Goal: Information Seeking & Learning: Learn about a topic

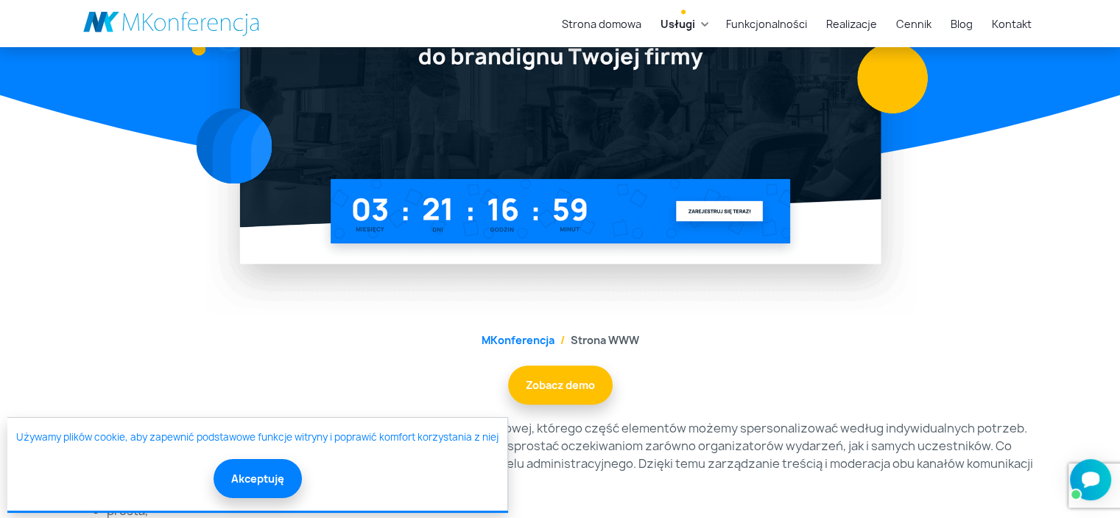
click at [180, 26] on link at bounding box center [171, 23] width 177 height 25
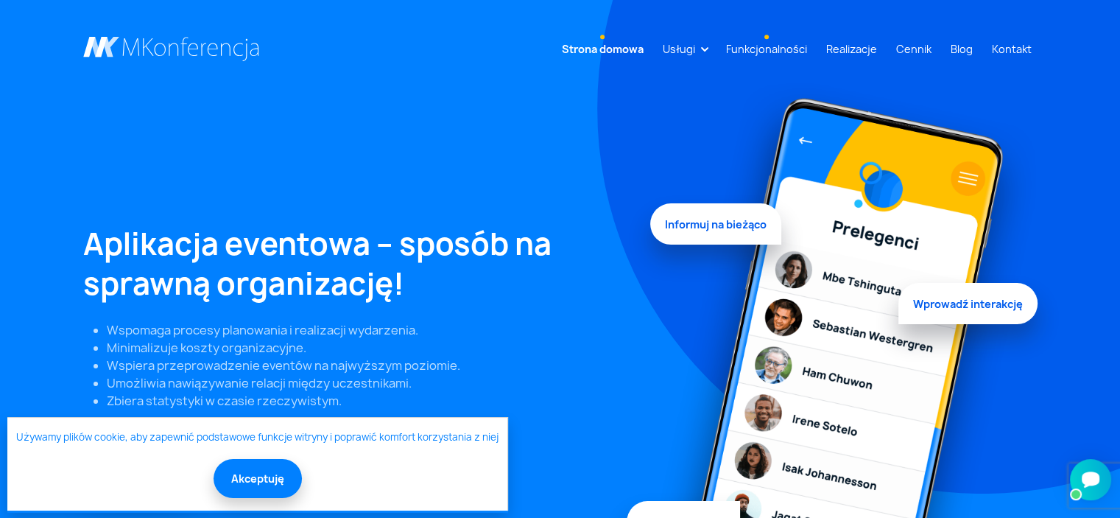
click at [767, 46] on link "Funkcjonalności" at bounding box center [766, 48] width 93 height 27
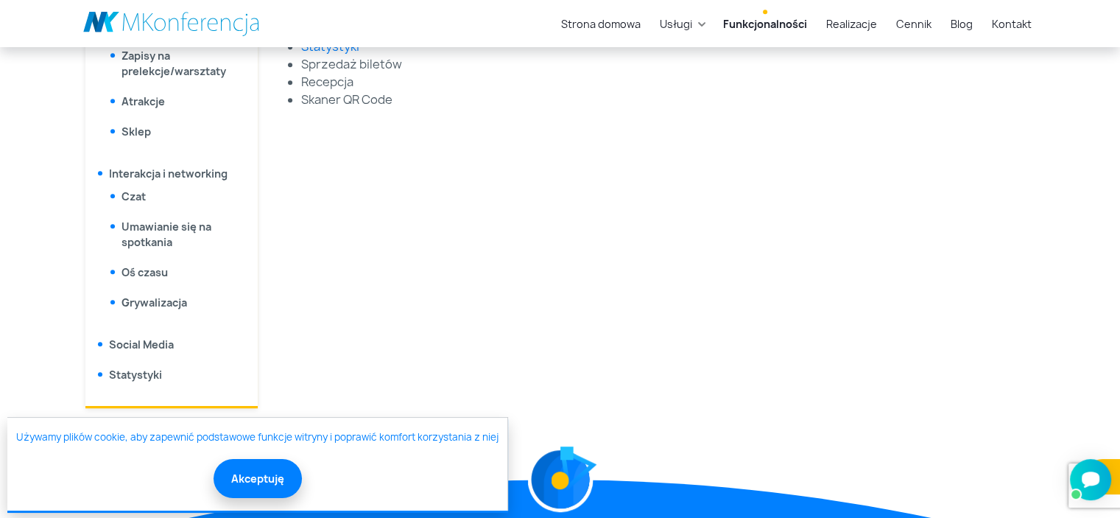
scroll to position [925, 0]
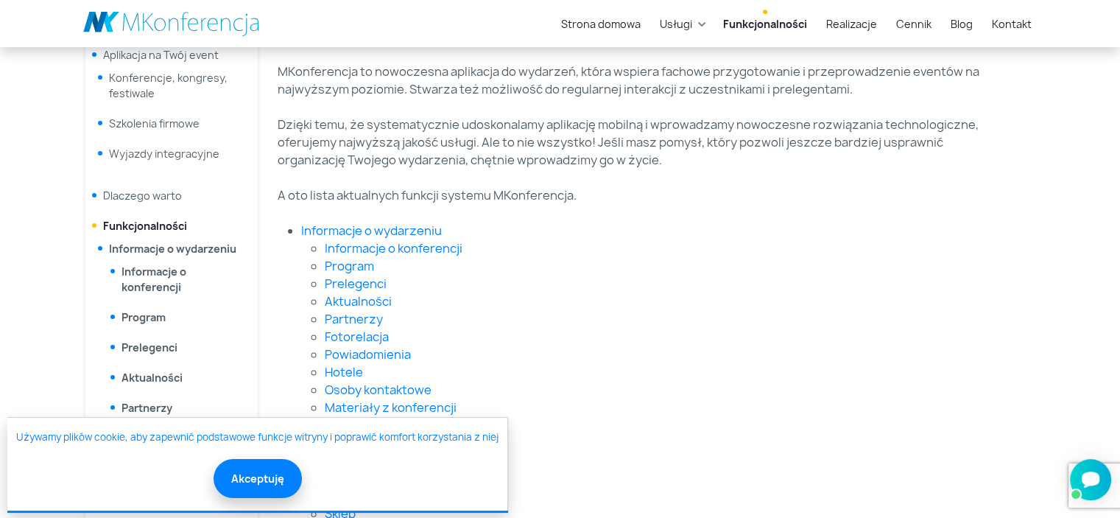
scroll to position [202, 0]
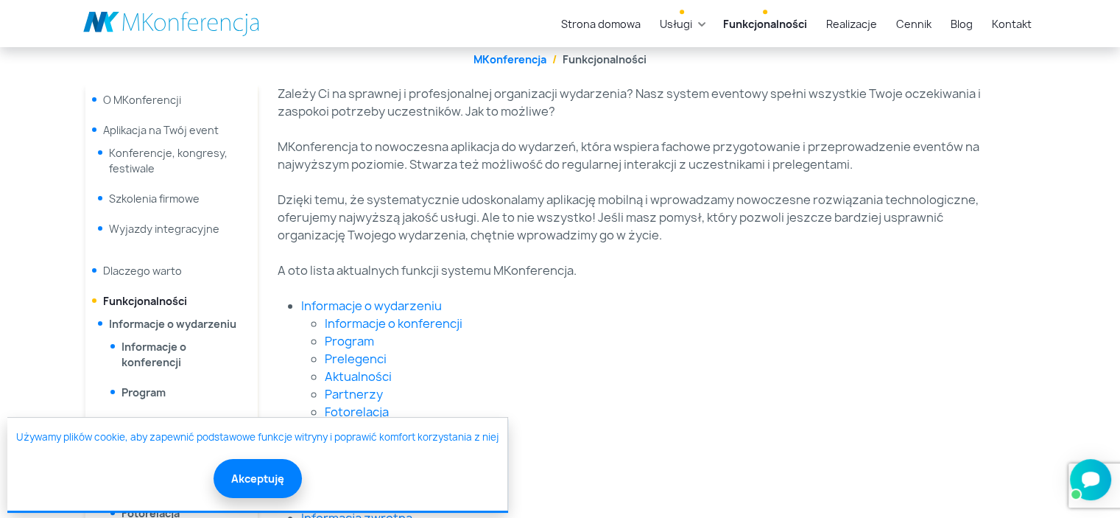
click at [698, 21] on link "Usługi" at bounding box center [676, 23] width 44 height 27
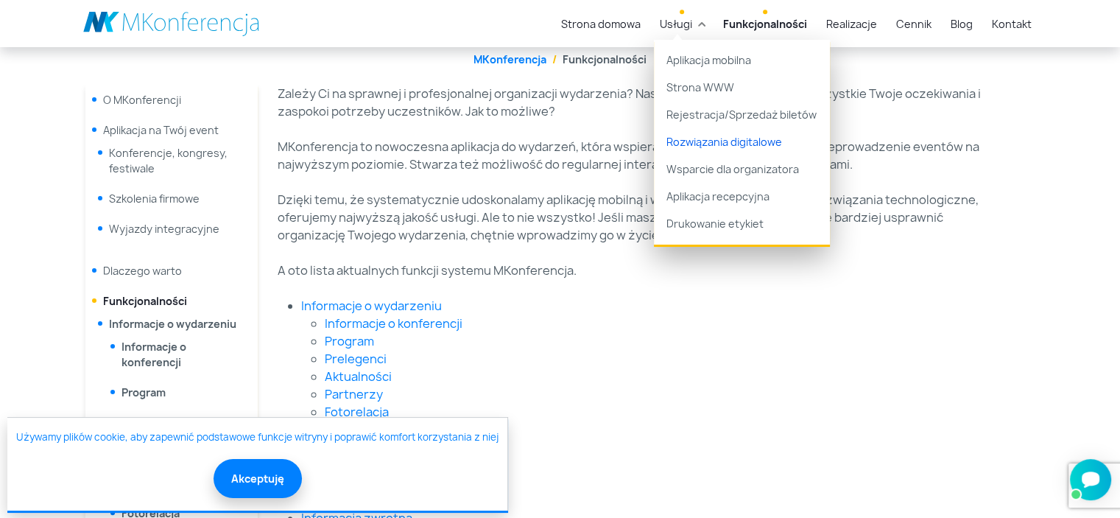
click at [693, 144] on link "Rozwiązania digitalowe" at bounding box center [742, 141] width 176 height 27
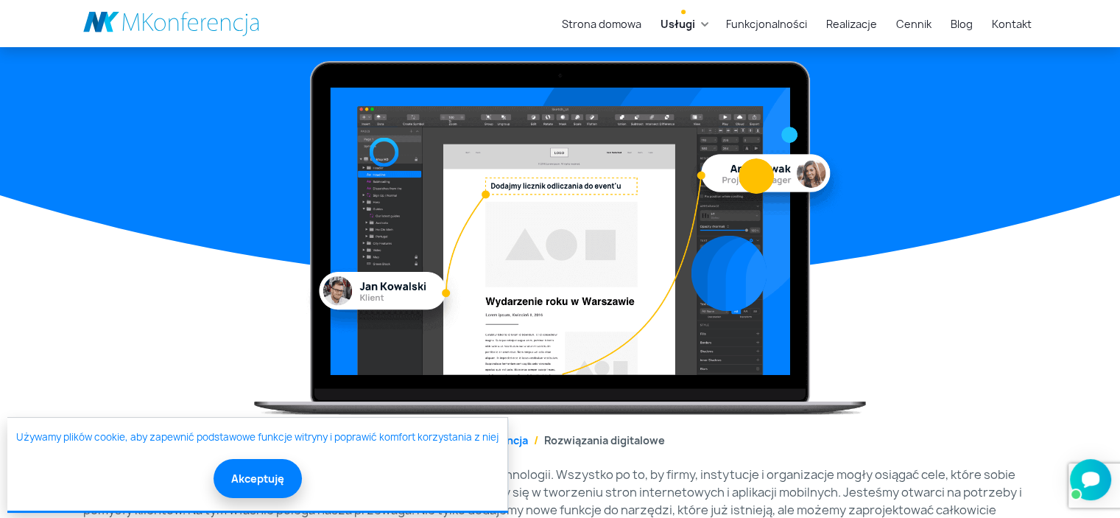
scroll to position [94, 0]
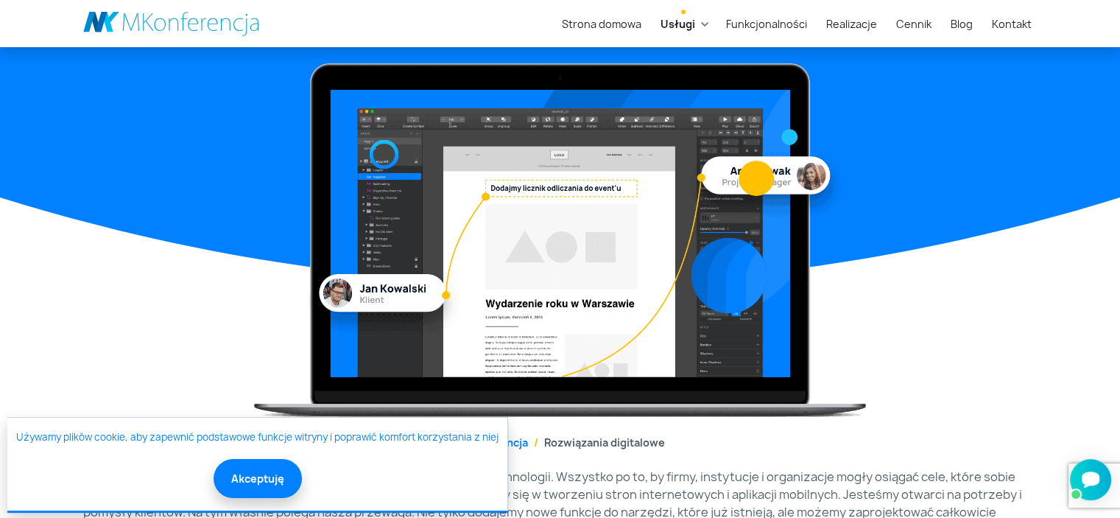
click at [701, 23] on link "Usługi" at bounding box center [678, 23] width 46 height 27
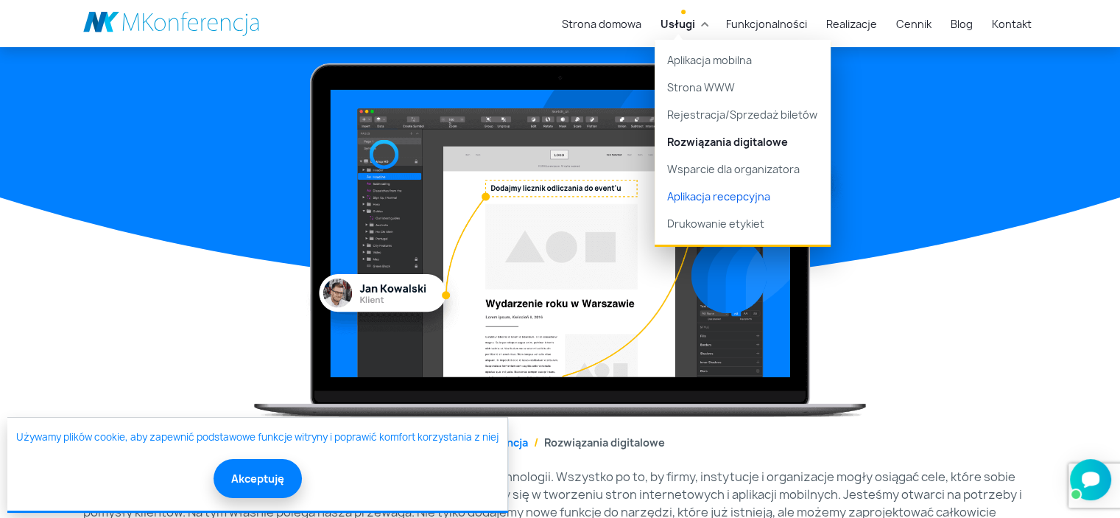
click at [722, 197] on link "Aplikacja recepcyjna" at bounding box center [743, 196] width 176 height 27
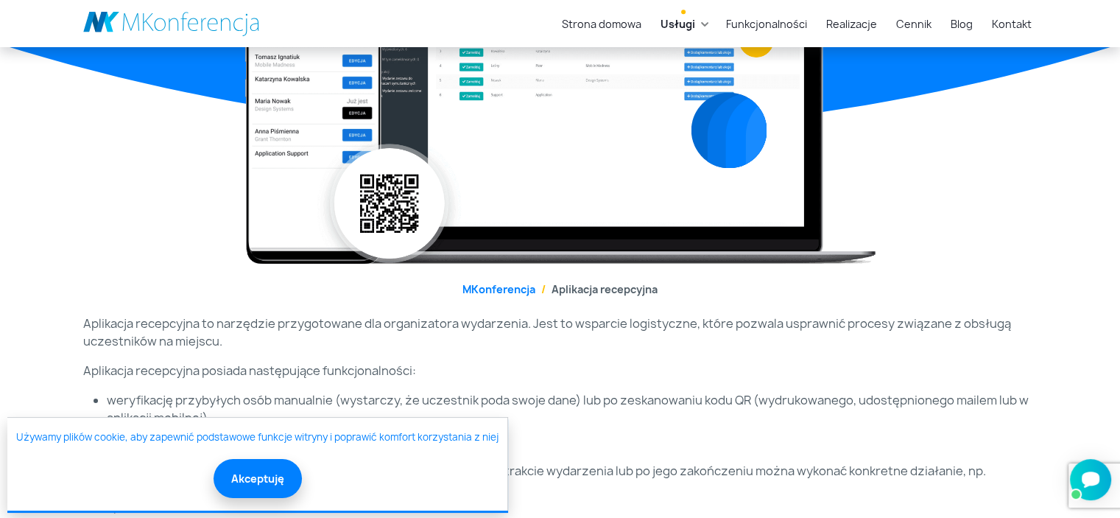
scroll to position [227, 0]
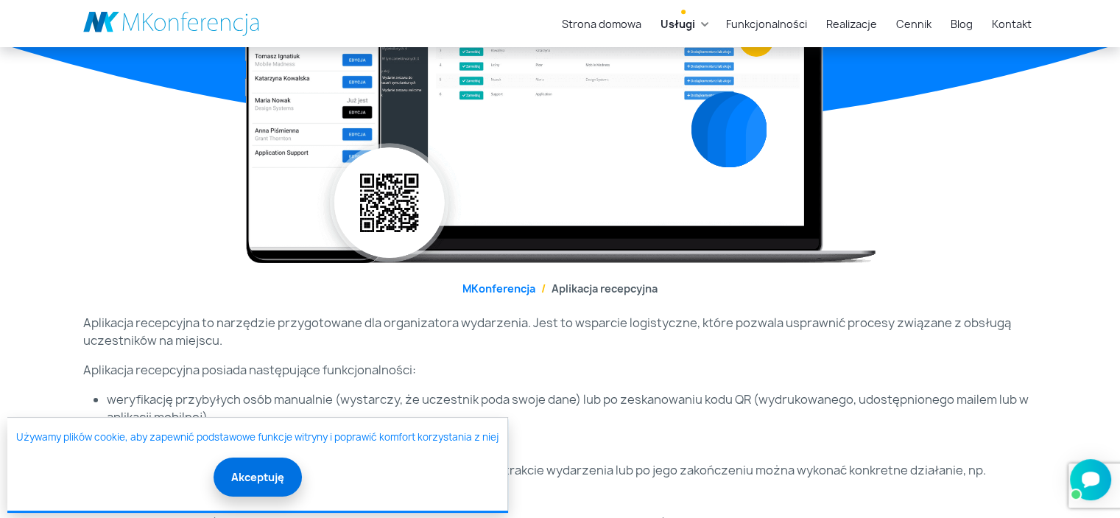
click at [247, 470] on button "Akceptuję" at bounding box center [258, 476] width 88 height 39
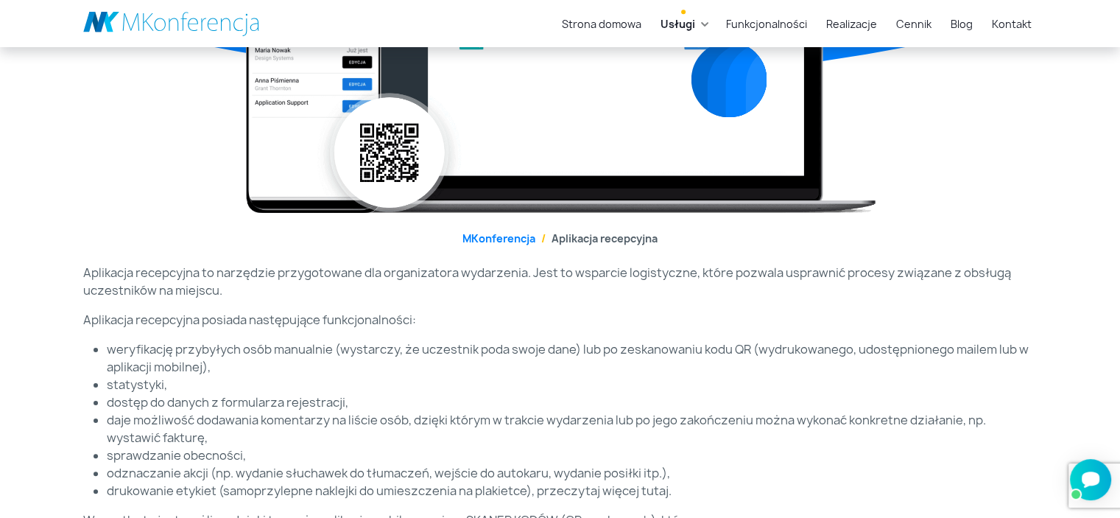
scroll to position [274, 0]
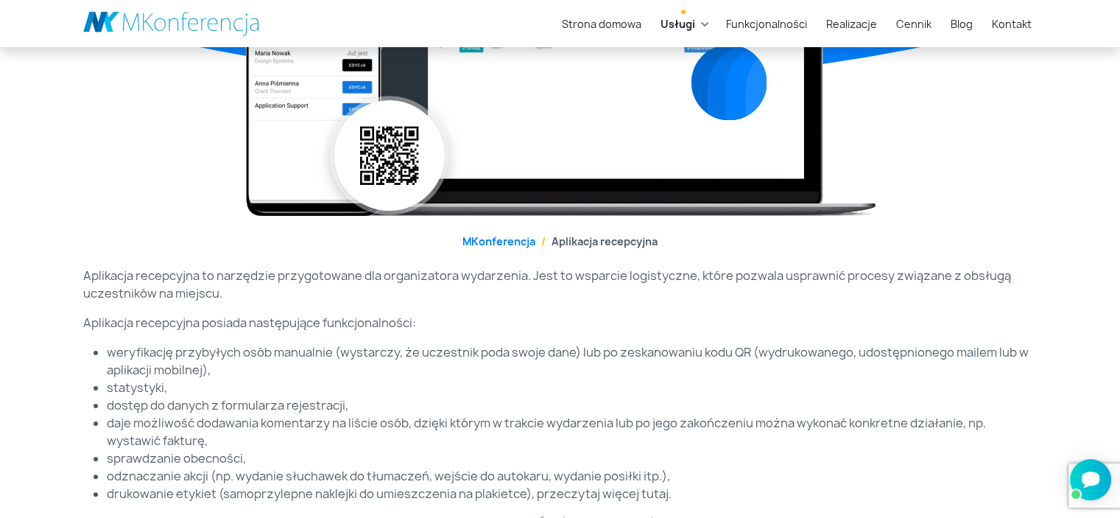
click at [701, 24] on link "Usługi" at bounding box center [678, 23] width 46 height 27
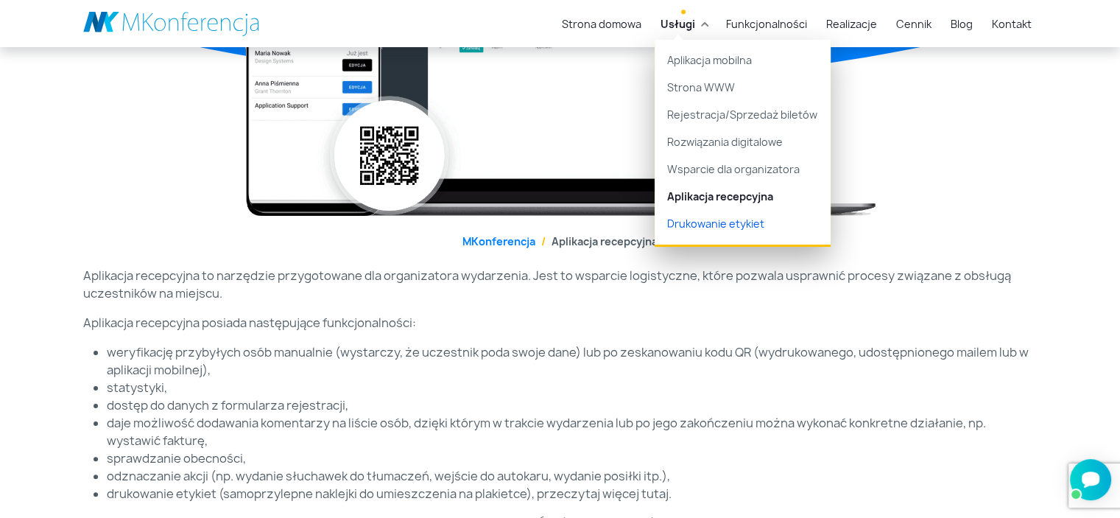
click at [708, 214] on link "Drukowanie etykiet" at bounding box center [743, 227] width 176 height 35
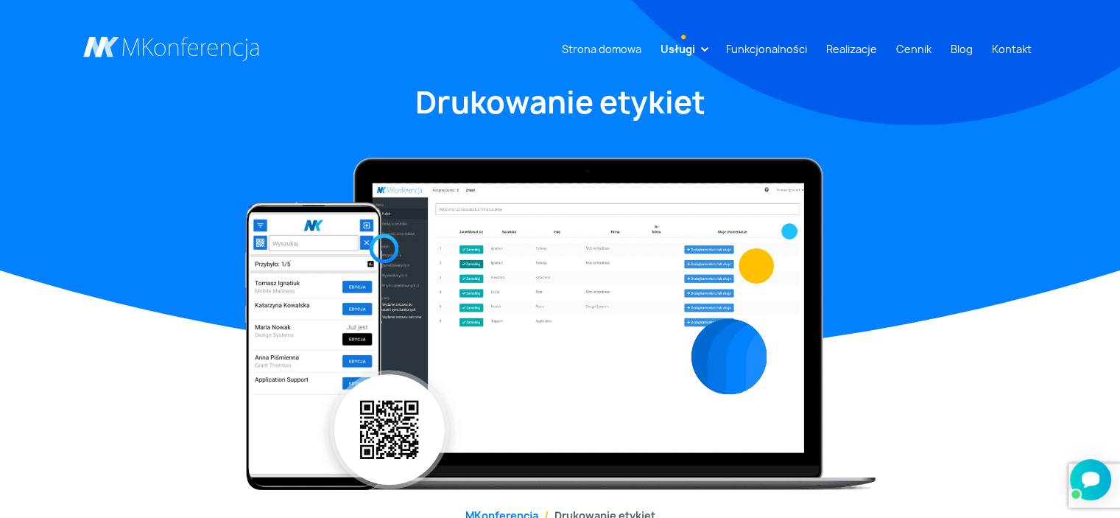
click at [707, 46] on li "Usługi Aplikacja mobilna Strona WWW Rejestracja/Sprzedaż biletów Rozwiązania di…" at bounding box center [684, 48] width 58 height 27
click at [701, 49] on link "Usługi" at bounding box center [678, 48] width 46 height 27
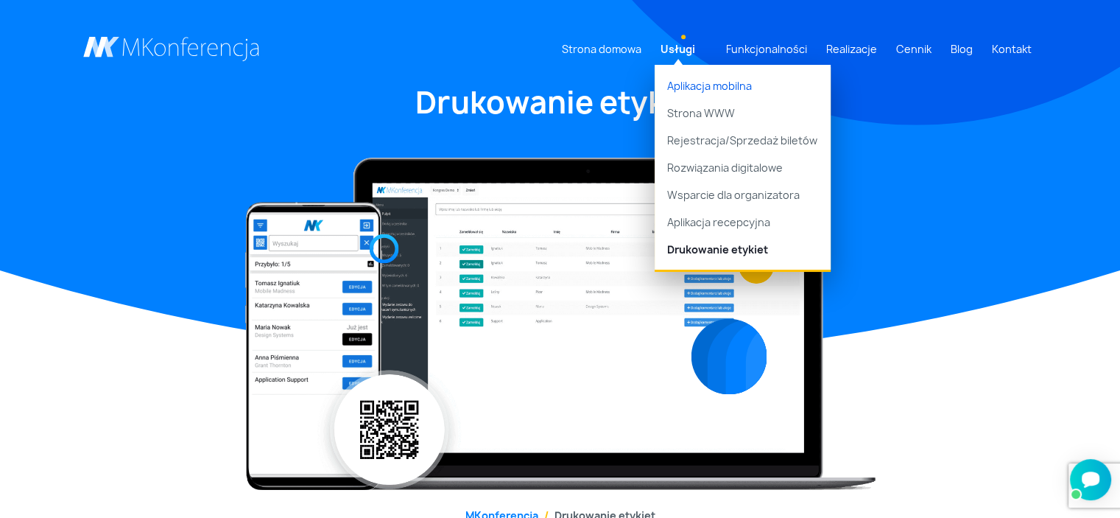
click at [700, 93] on link "Aplikacja mobilna" at bounding box center [743, 82] width 176 height 35
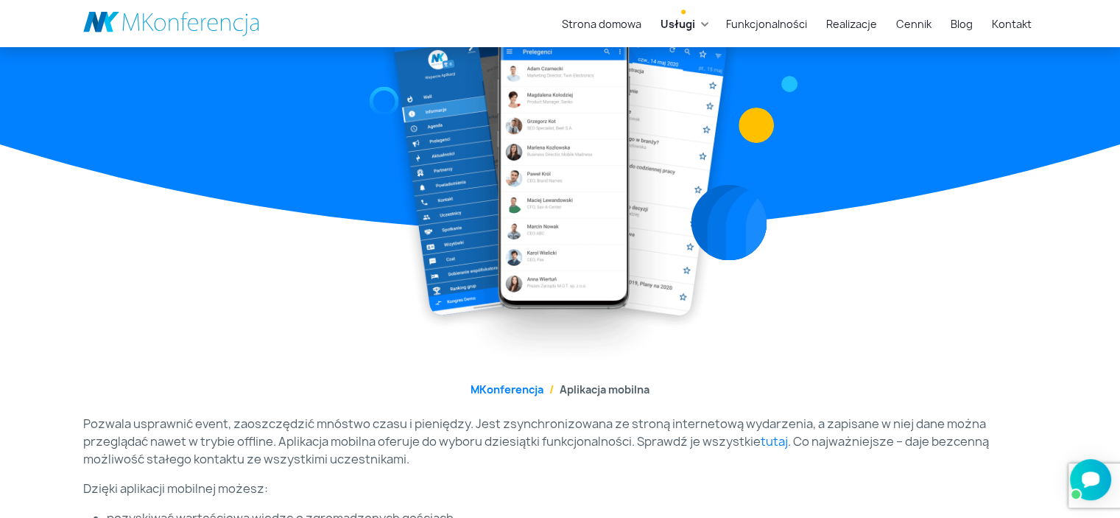
scroll to position [24, 0]
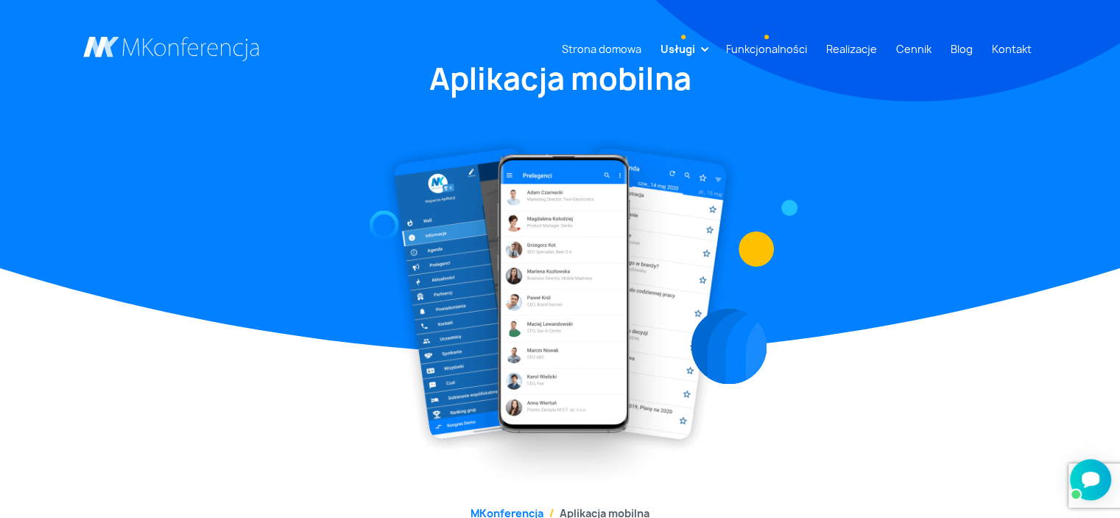
click at [785, 56] on link "Funkcjonalności" at bounding box center [766, 48] width 93 height 27
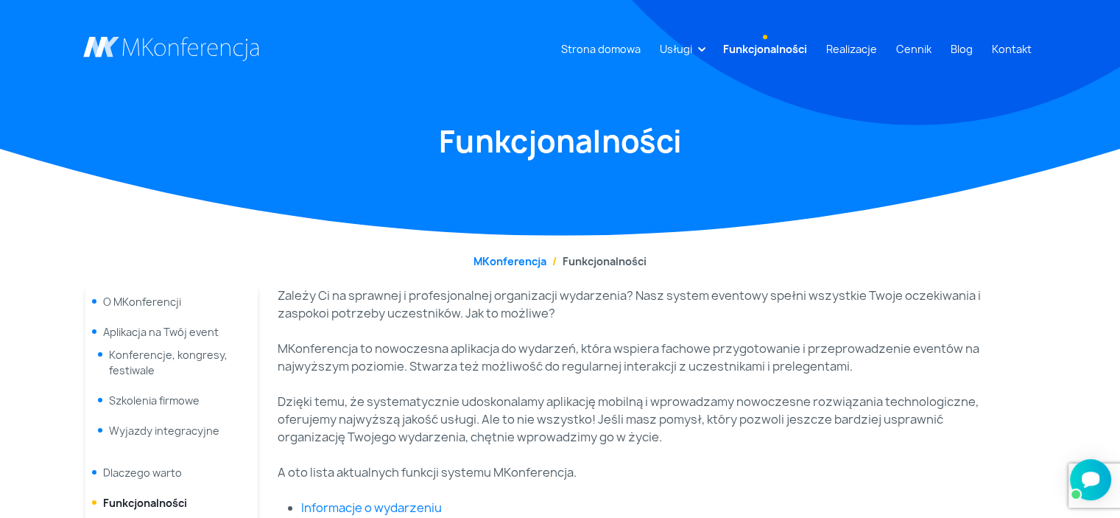
click at [905, 51] on link "Cennik" at bounding box center [913, 48] width 47 height 27
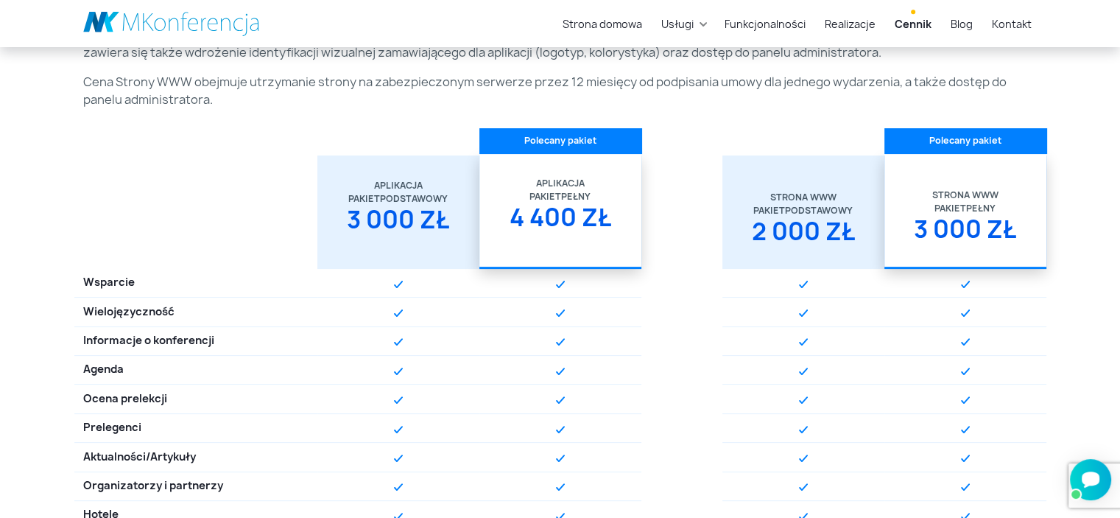
scroll to position [370, 0]
